Goal: Transaction & Acquisition: Purchase product/service

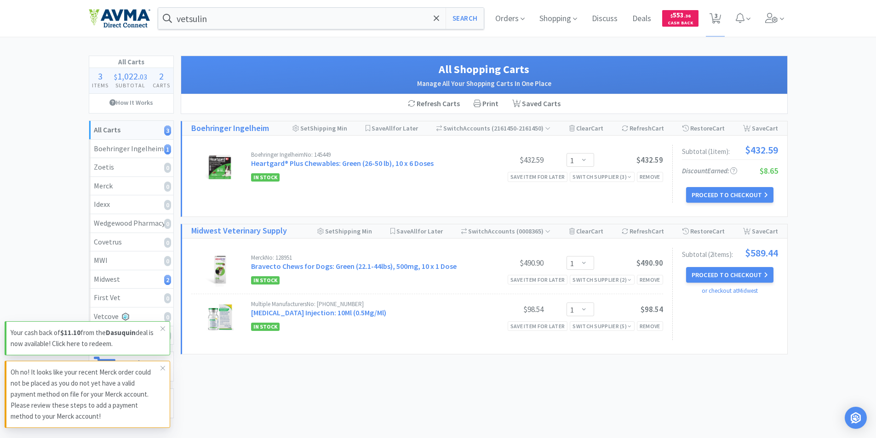
select select "1"
click at [221, 19] on input "vetsulin" at bounding box center [321, 18] width 326 height 21
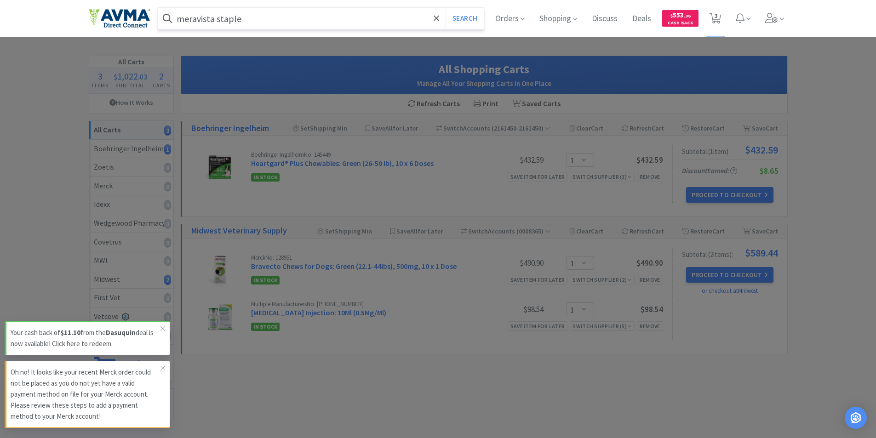
type input "meravista staple"
click at [446, 8] on button "Search" at bounding box center [465, 18] width 38 height 21
select select "1"
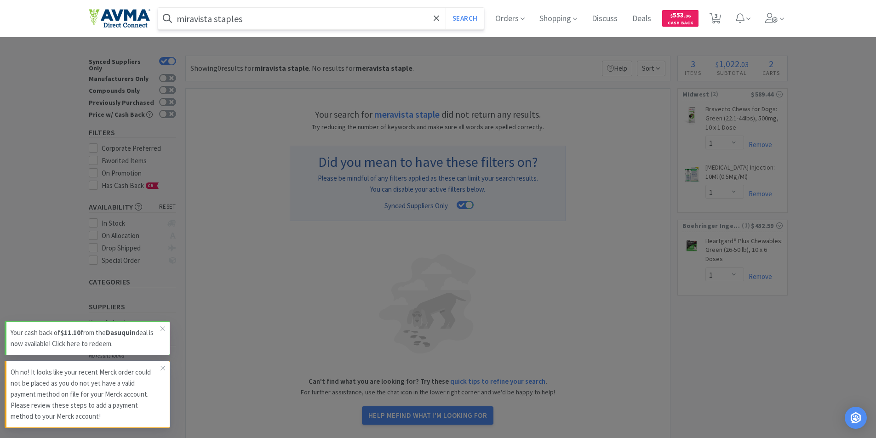
click at [446, 8] on button "Search" at bounding box center [465, 18] width 38 height 21
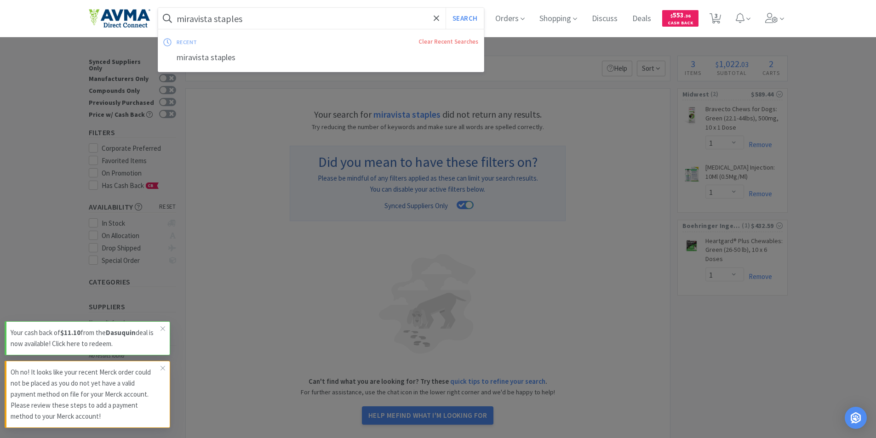
click at [216, 18] on input "miravista staples" at bounding box center [321, 18] width 326 height 21
click at [254, 18] on input "miravista staples" at bounding box center [321, 18] width 326 height 21
drag, startPoint x: 217, startPoint y: 19, endPoint x: 141, endPoint y: 23, distance: 76.4
click at [141, 23] on div "miravista staples Search recent Clear Recent Searches miravista staples Orders …" at bounding box center [438, 18] width 699 height 37
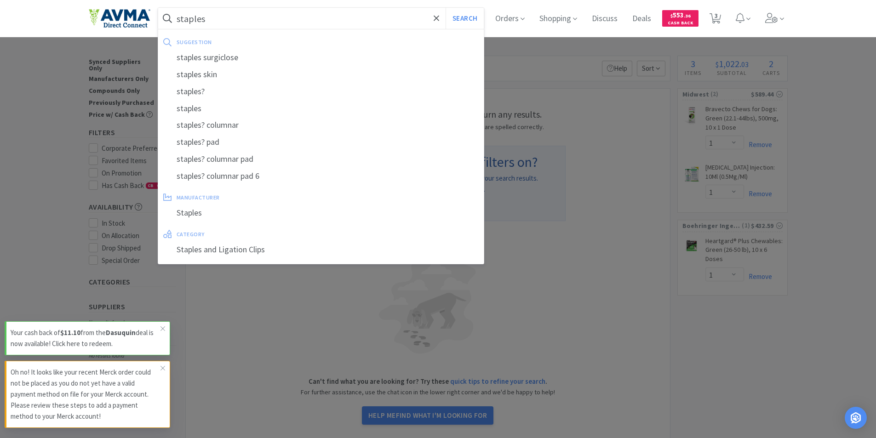
type input "staples"
click at [446, 8] on button "Search" at bounding box center [465, 18] width 38 height 21
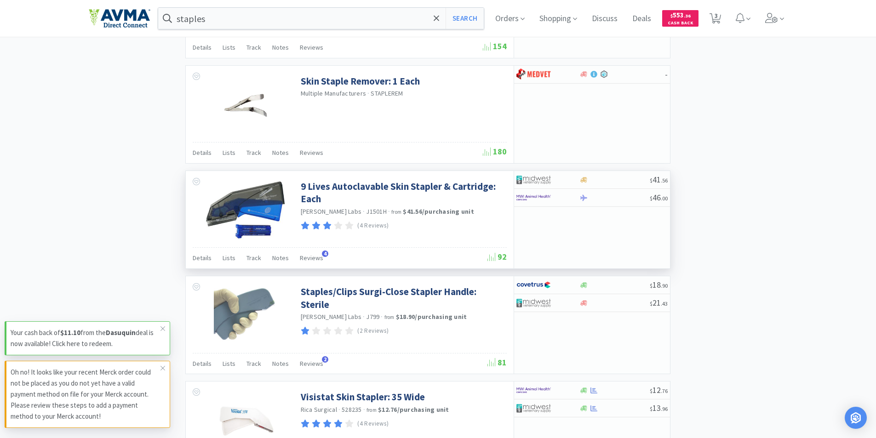
scroll to position [1196, 0]
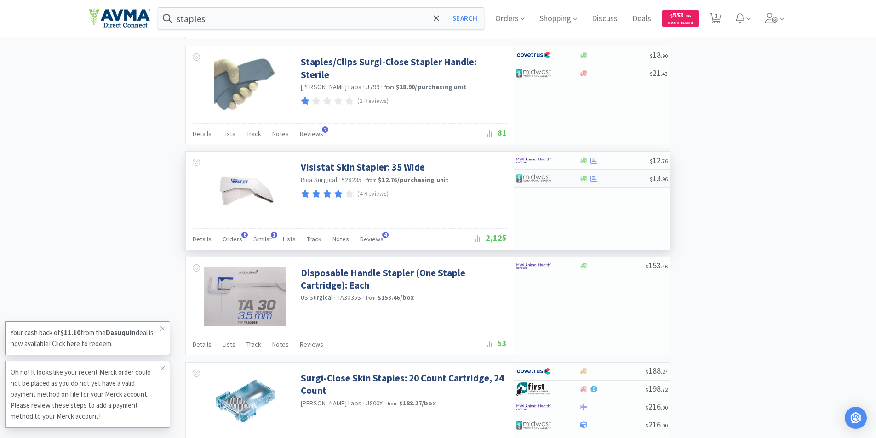
click at [537, 176] on img at bounding box center [534, 179] width 34 height 14
select select "1"
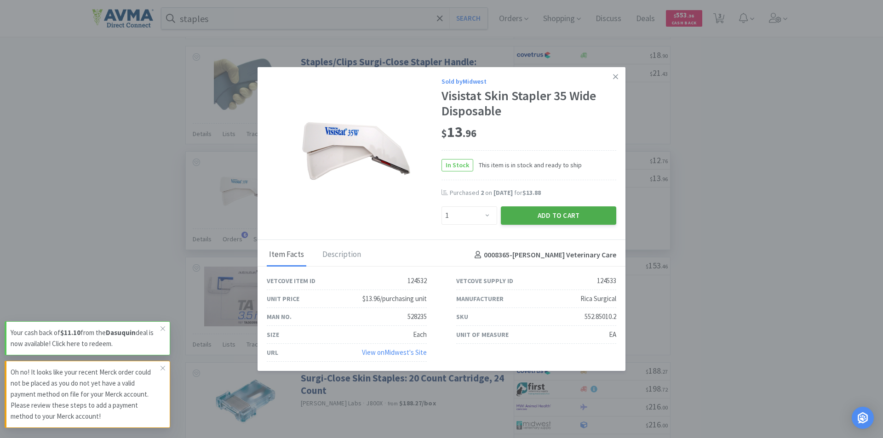
click at [545, 213] on button "Add to Cart" at bounding box center [558, 216] width 115 height 18
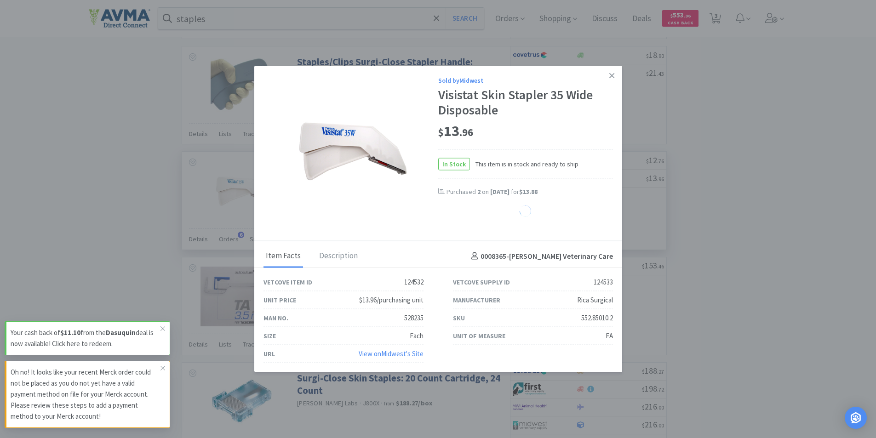
select select "1"
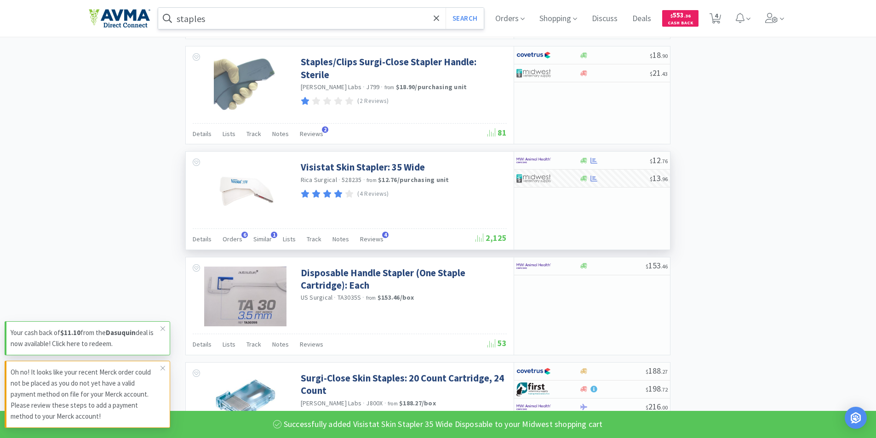
click at [217, 20] on input "staples" at bounding box center [321, 18] width 326 height 21
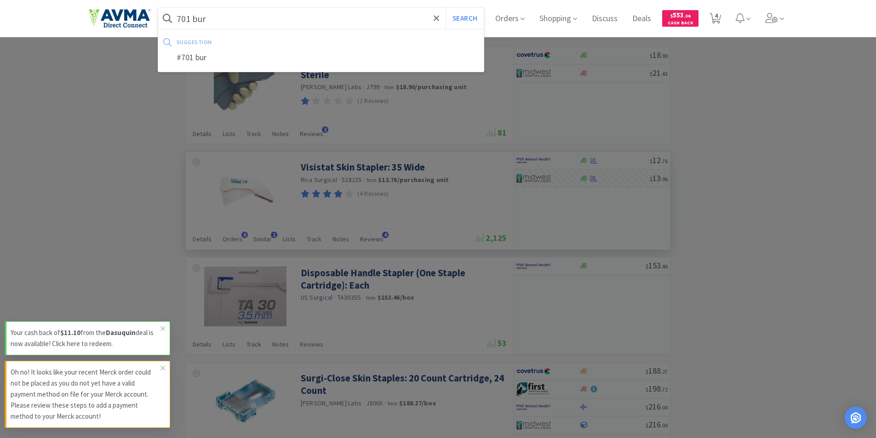
type input "701 bur"
click at [446, 8] on button "Search" at bounding box center [465, 18] width 38 height 21
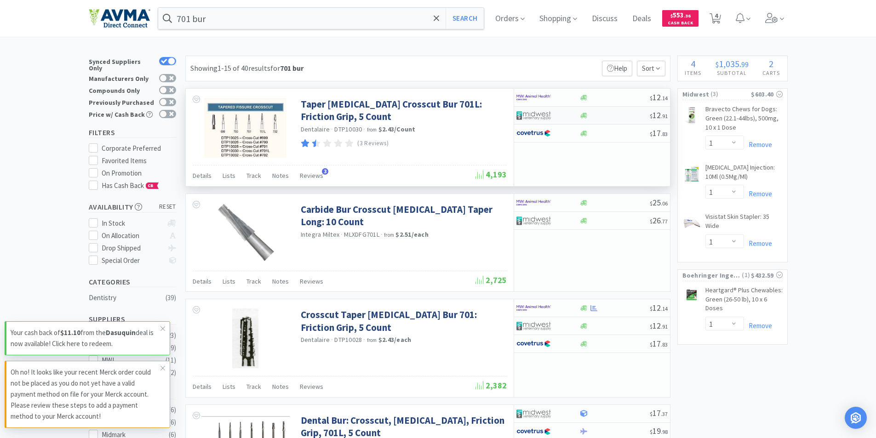
click at [538, 116] on img at bounding box center [534, 116] width 34 height 14
select select "1"
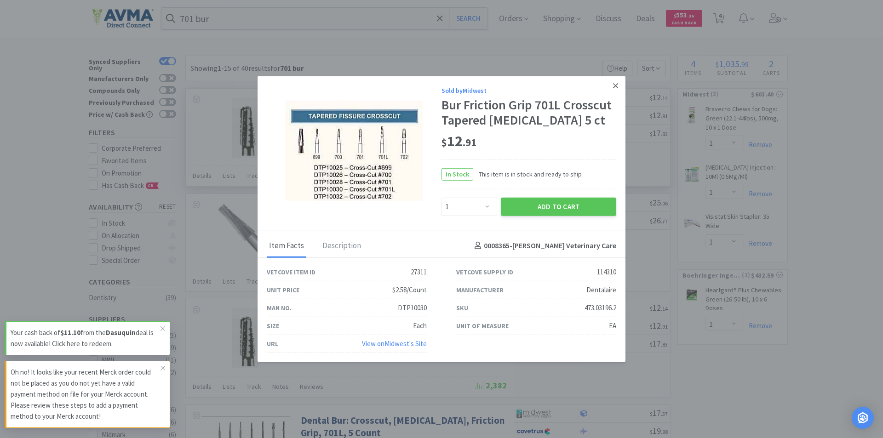
click at [618, 85] on link at bounding box center [616, 86] width 16 height 20
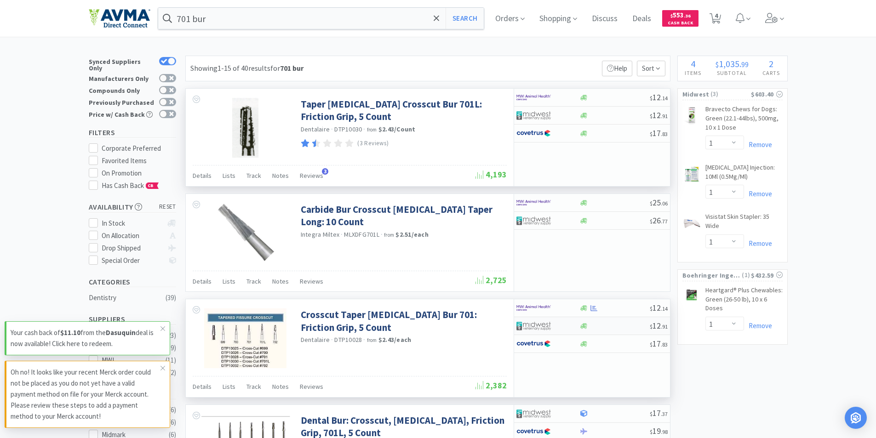
click at [523, 326] on img at bounding box center [534, 326] width 34 height 14
select select "1"
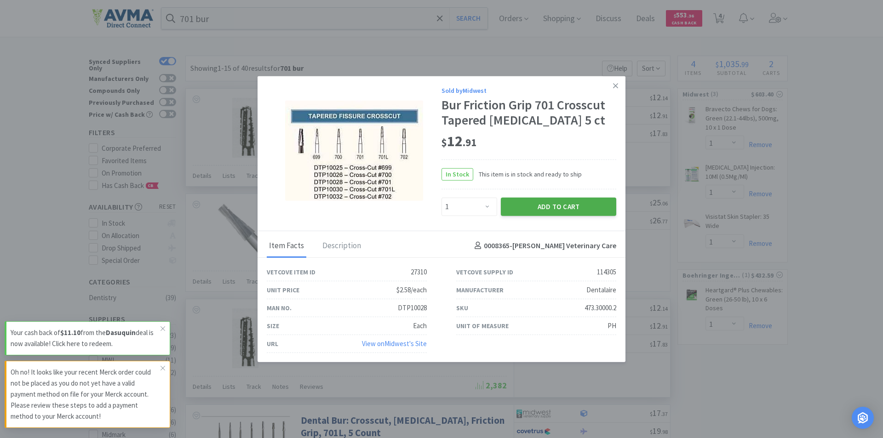
click at [556, 204] on button "Add to Cart" at bounding box center [558, 206] width 115 height 18
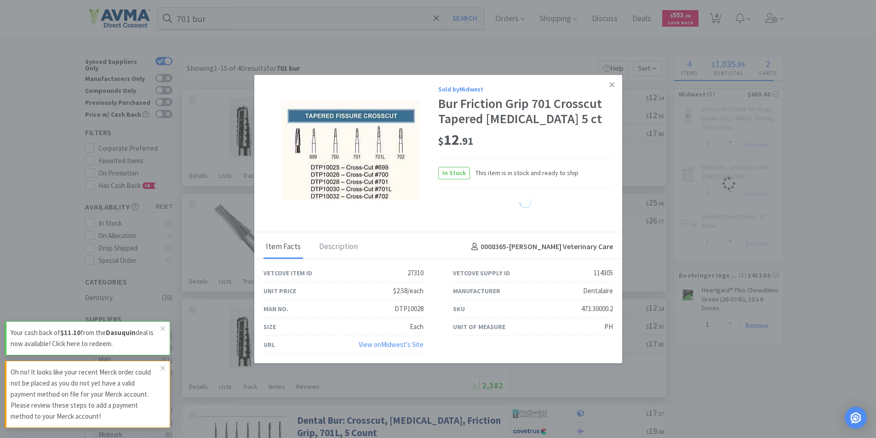
select select "1"
